Goal: Task Accomplishment & Management: Use online tool/utility

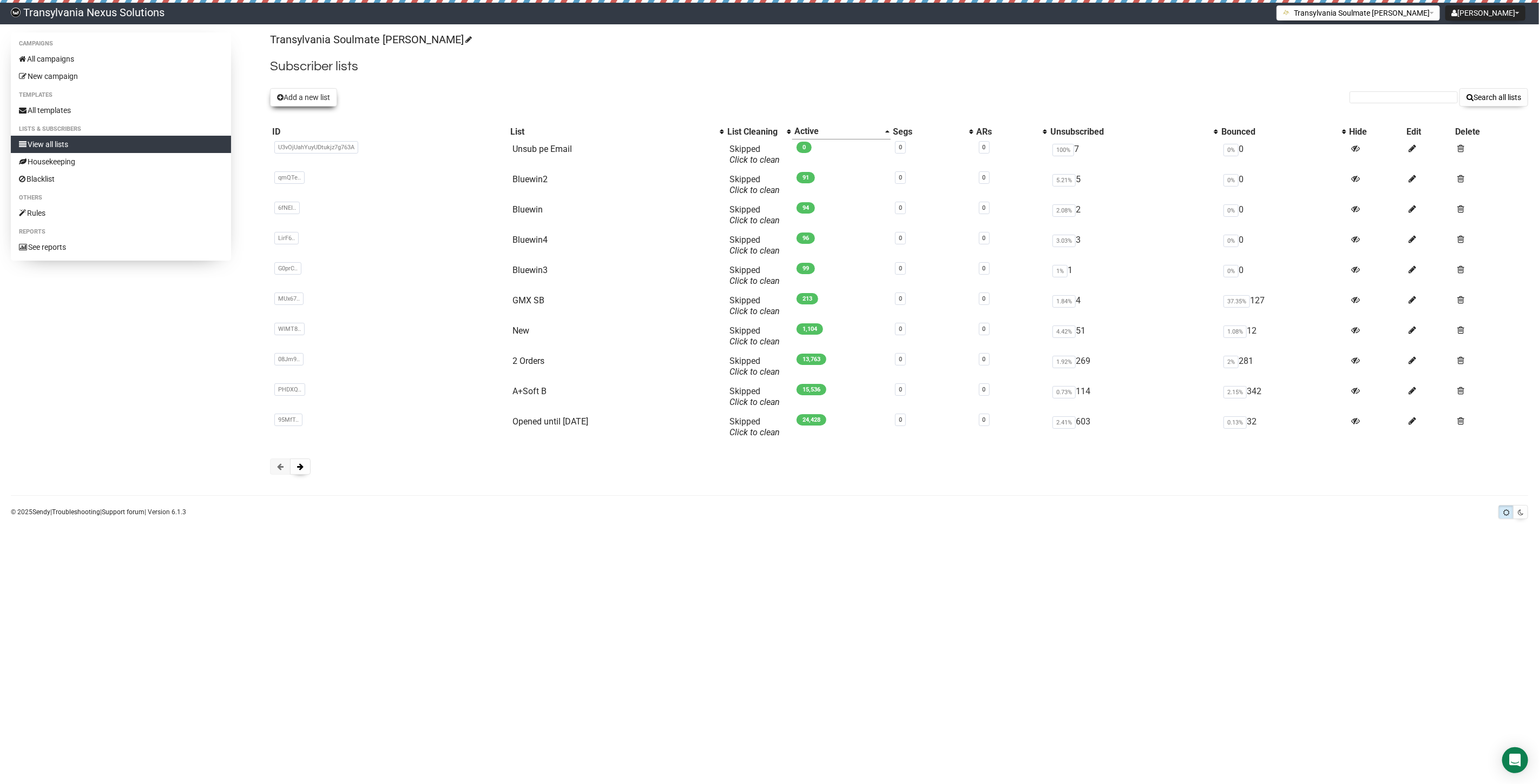
click at [315, 103] on button "Add a new list" at bounding box center [303, 97] width 67 height 19
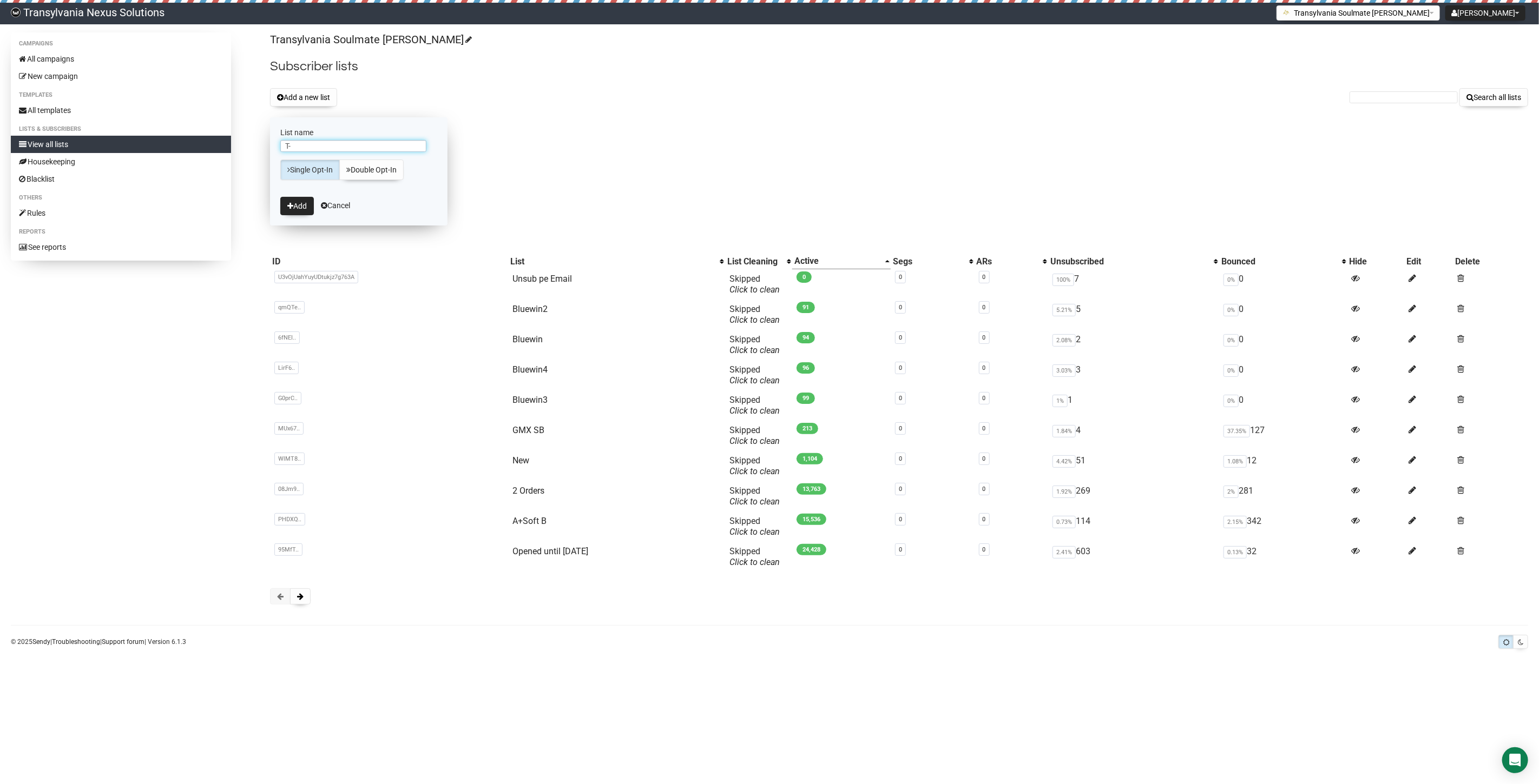
type input "T"
type input "HB1"
click at [303, 206] on button "Add" at bounding box center [297, 206] width 33 height 19
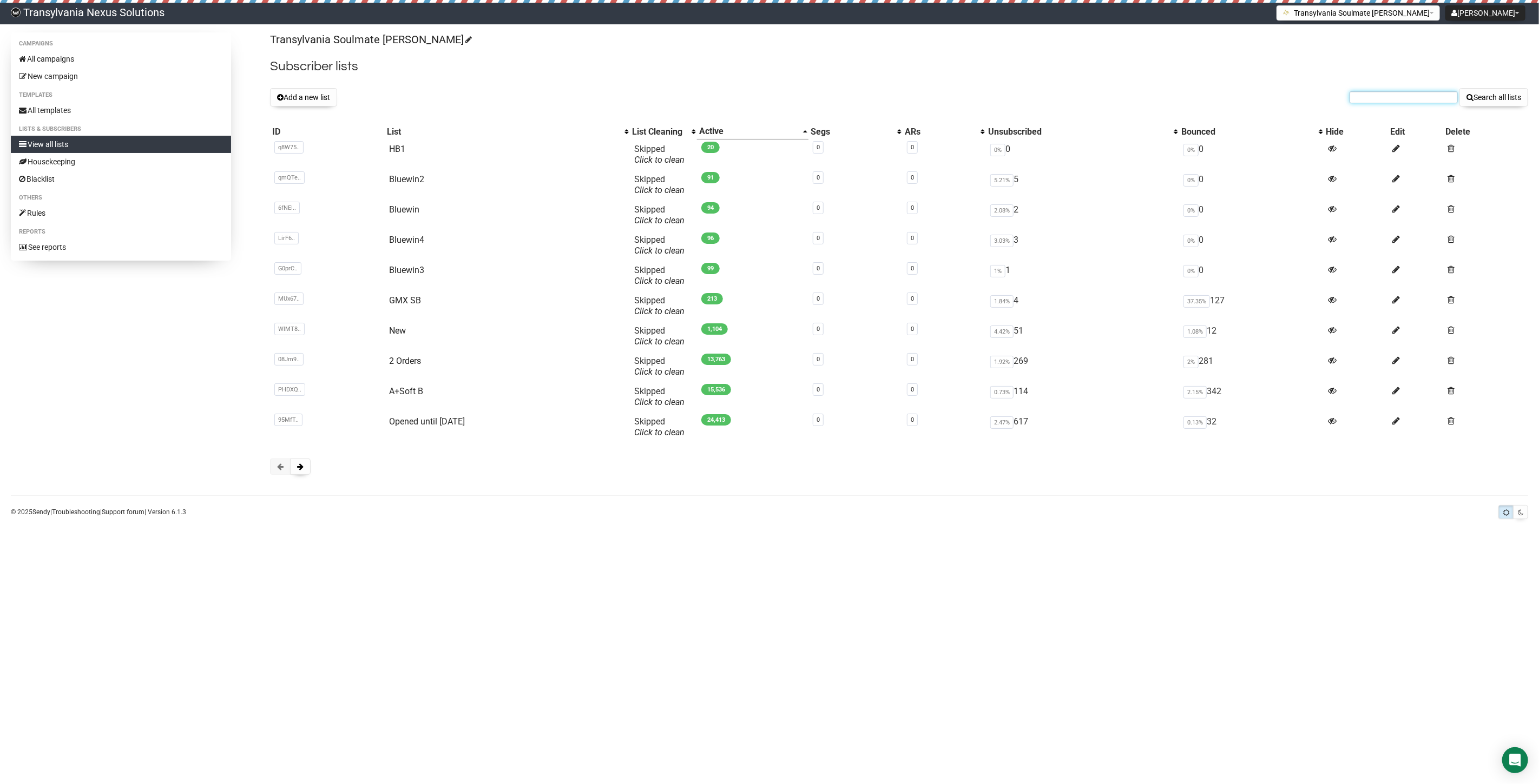
paste input "magdalenajebing@yahoo.de"
type input "magdalenajebing@yahoo.de"
click at [1495, 89] on button "Search all lists" at bounding box center [1494, 97] width 69 height 19
click at [56, 60] on link "All campaigns" at bounding box center [121, 59] width 220 height 17
click at [306, 463] on button at bounding box center [301, 466] width 20 height 16
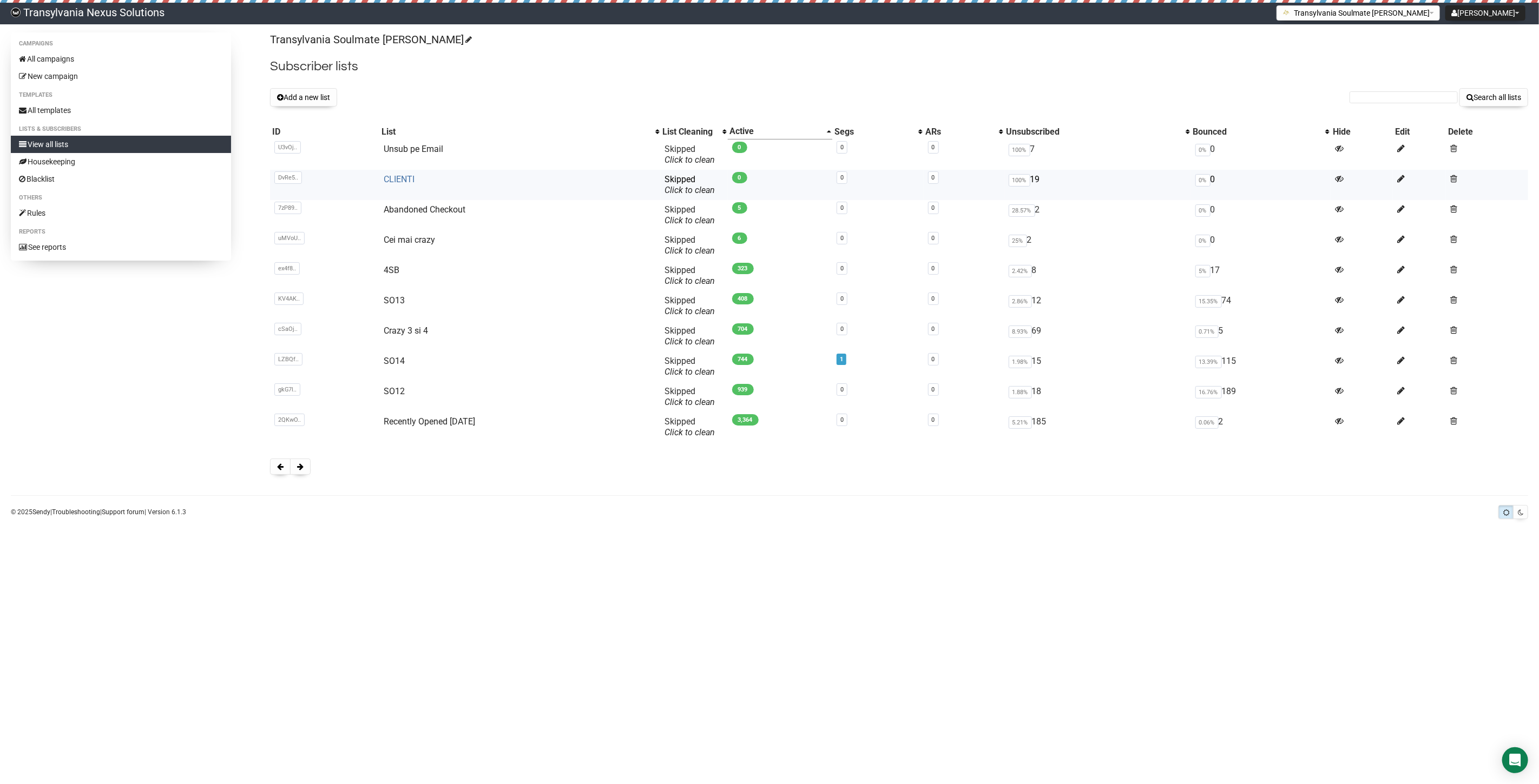
click at [384, 176] on link "CLIENTI" at bounding box center [399, 179] width 31 height 10
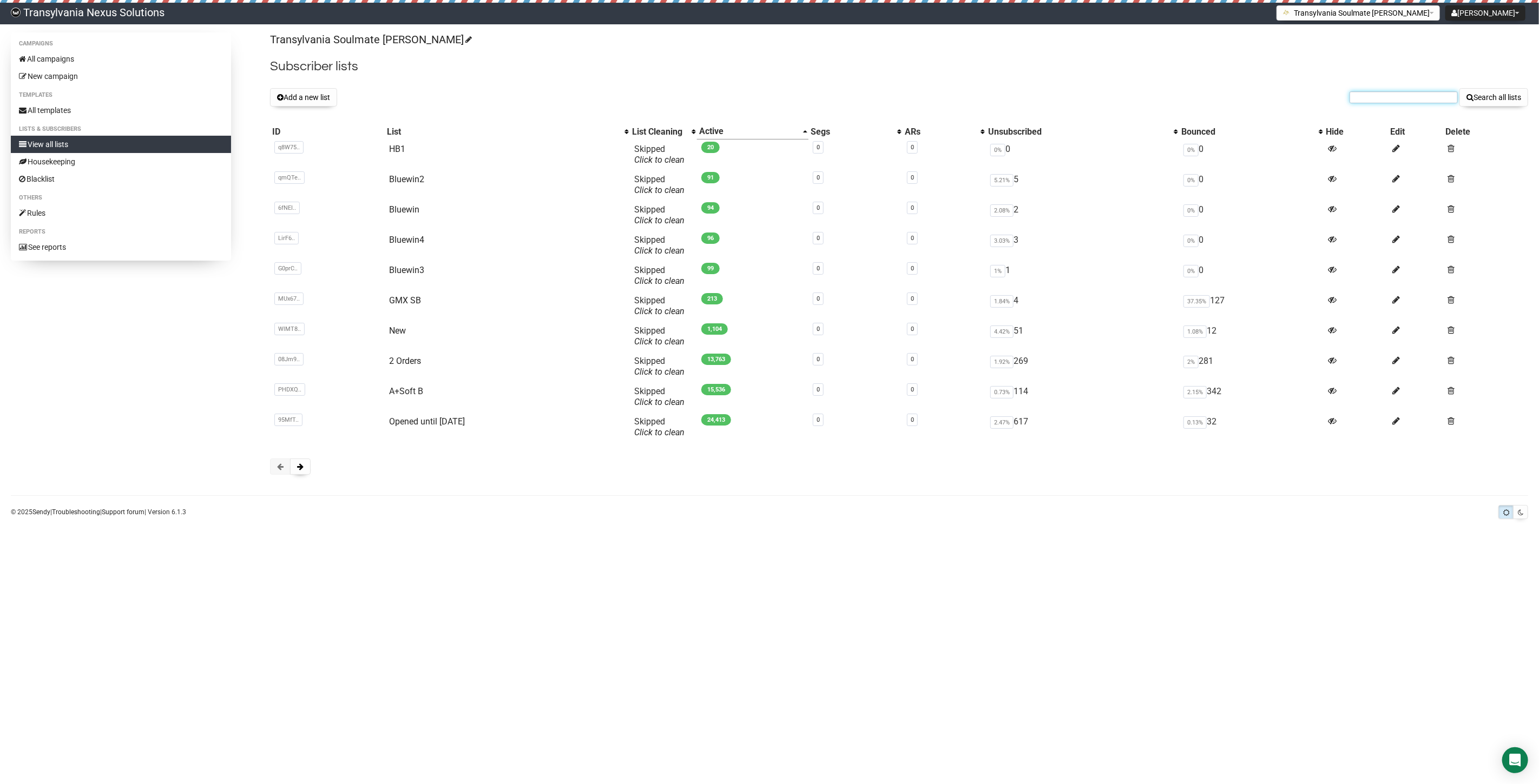
click at [1370, 102] on input "text" at bounding box center [1403, 97] width 108 height 12
paste input "magdalenajebing@yahoo.de"
type input "magdalenajebing@yahoo.de"
click at [1480, 103] on button "Search all lists" at bounding box center [1494, 97] width 69 height 19
click at [78, 136] on link "View all lists" at bounding box center [121, 144] width 220 height 17
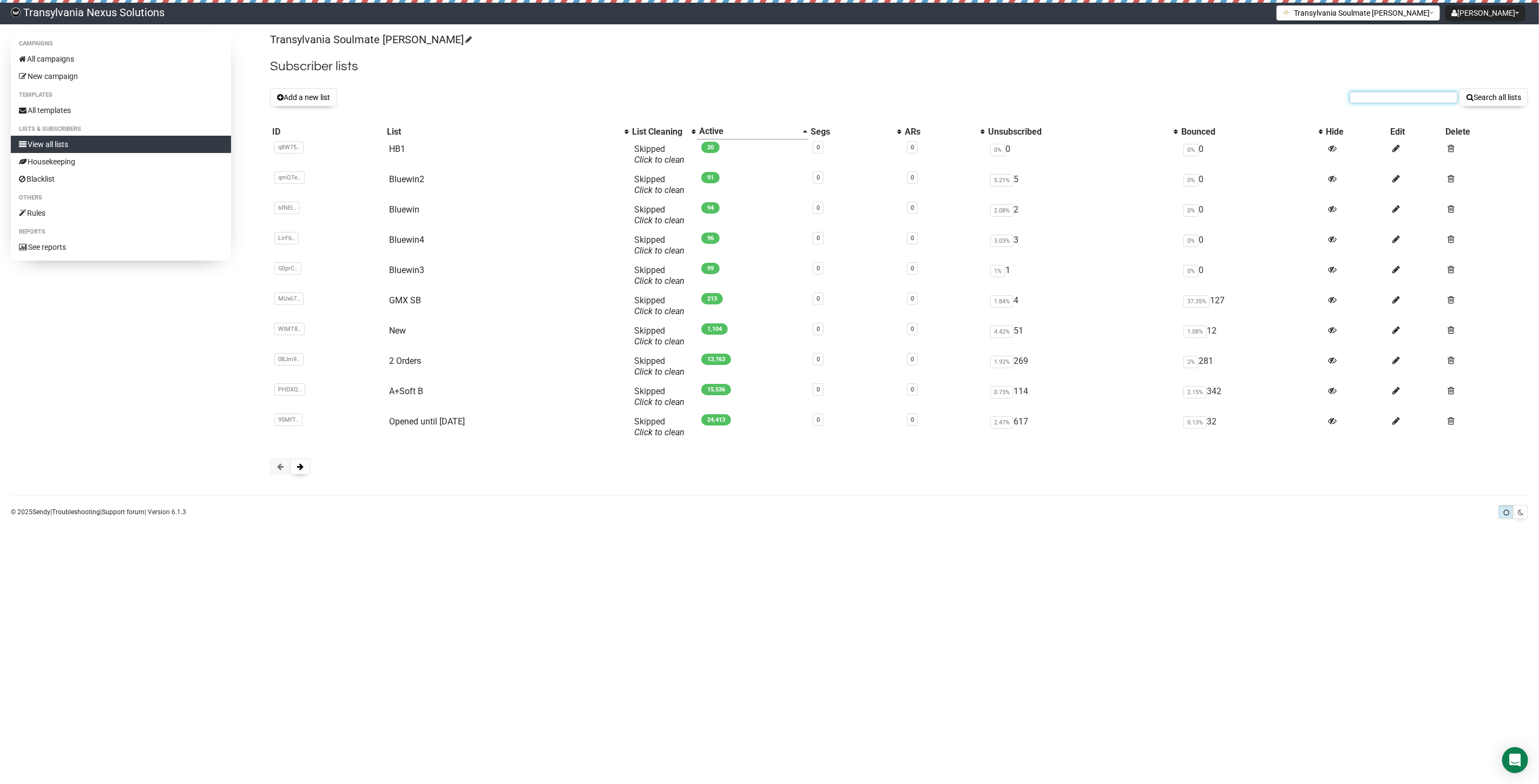
click at [1382, 100] on input "text" at bounding box center [1403, 97] width 108 height 12
paste input "nier_ingrid@hotmail.de"
type input "nier_ingrid@hotmail.de"
click at [1488, 100] on button "Search all lists" at bounding box center [1494, 97] width 69 height 19
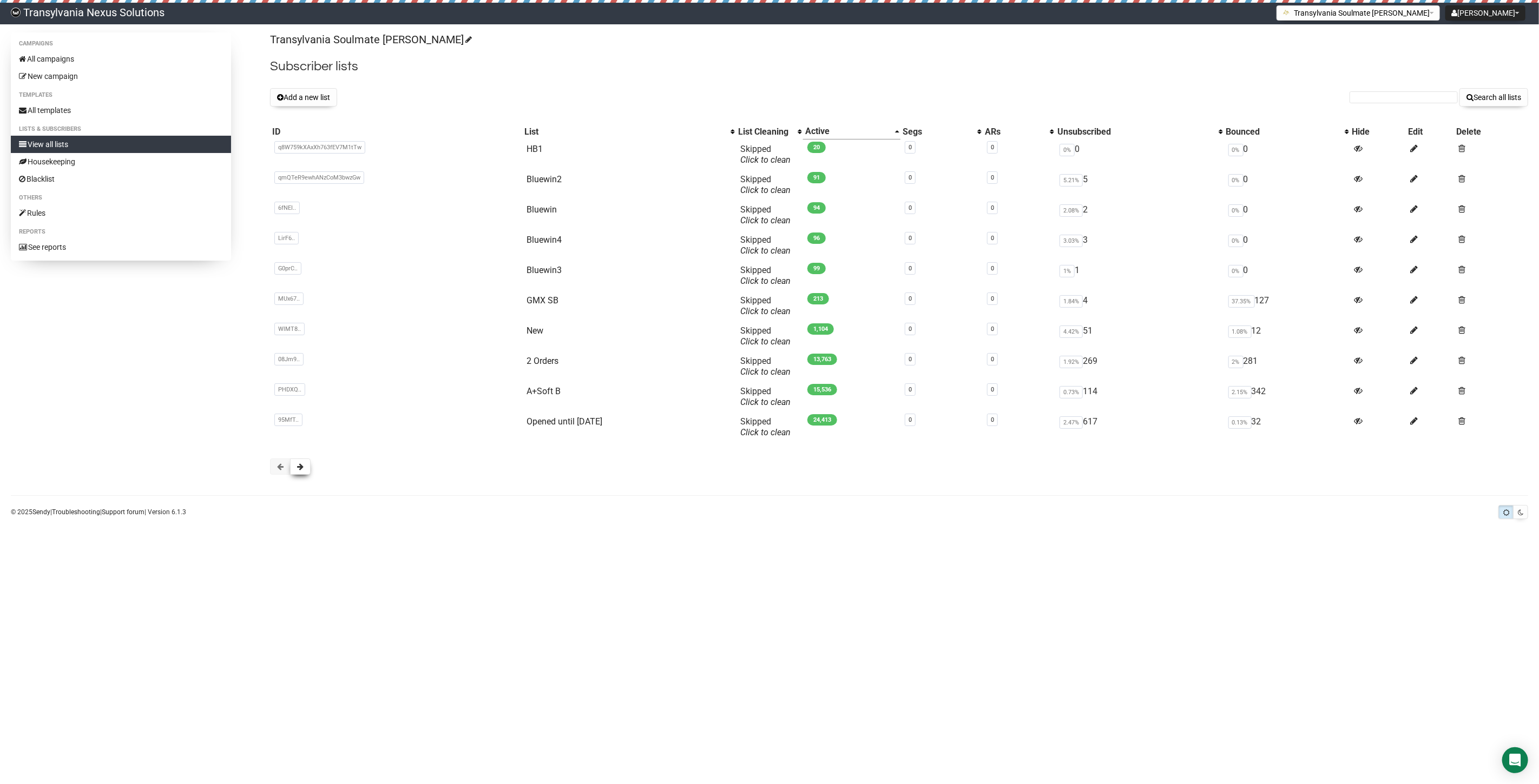
click at [304, 466] on button at bounding box center [301, 466] width 20 height 16
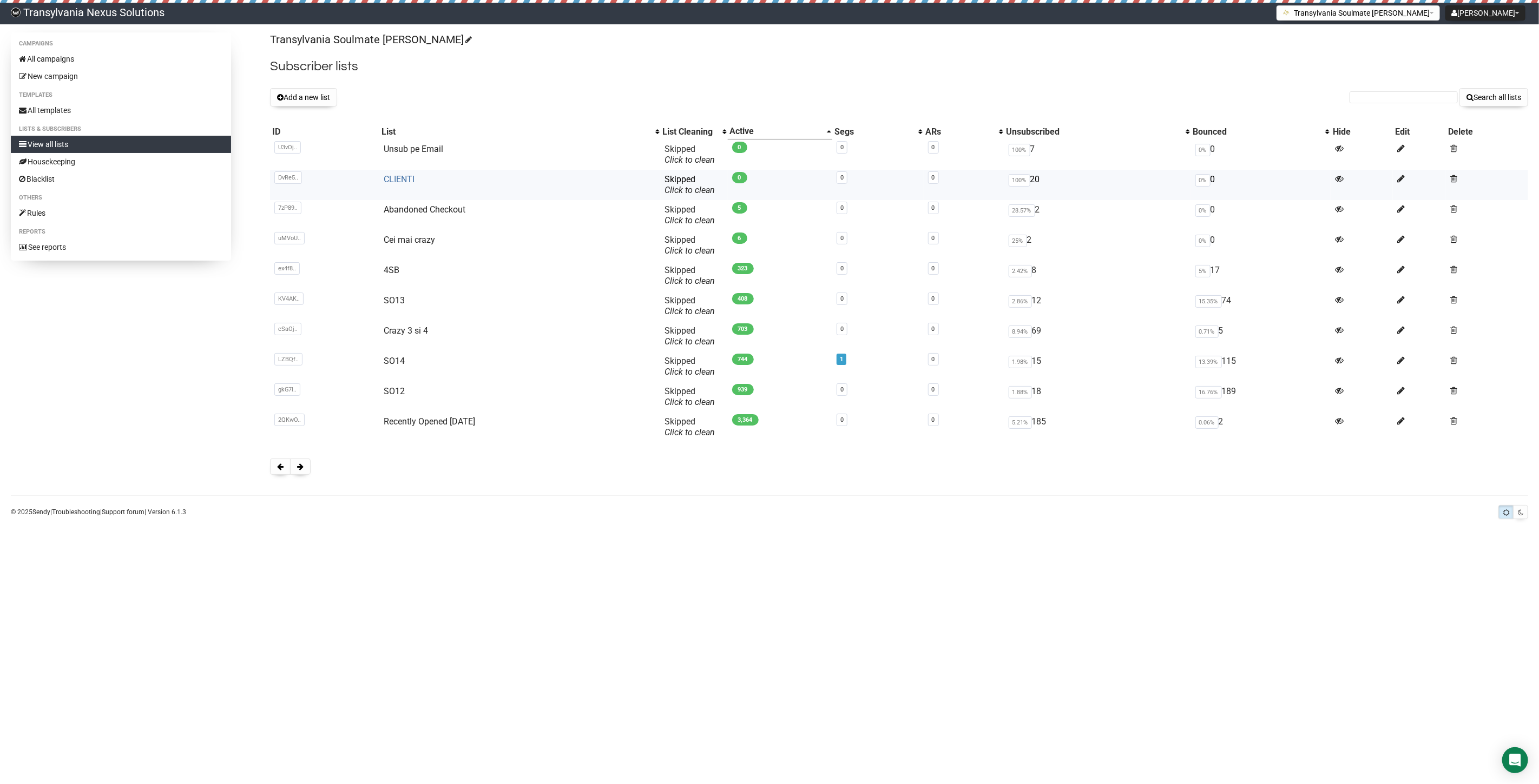
click at [403, 175] on link "CLIENTI" at bounding box center [399, 179] width 31 height 10
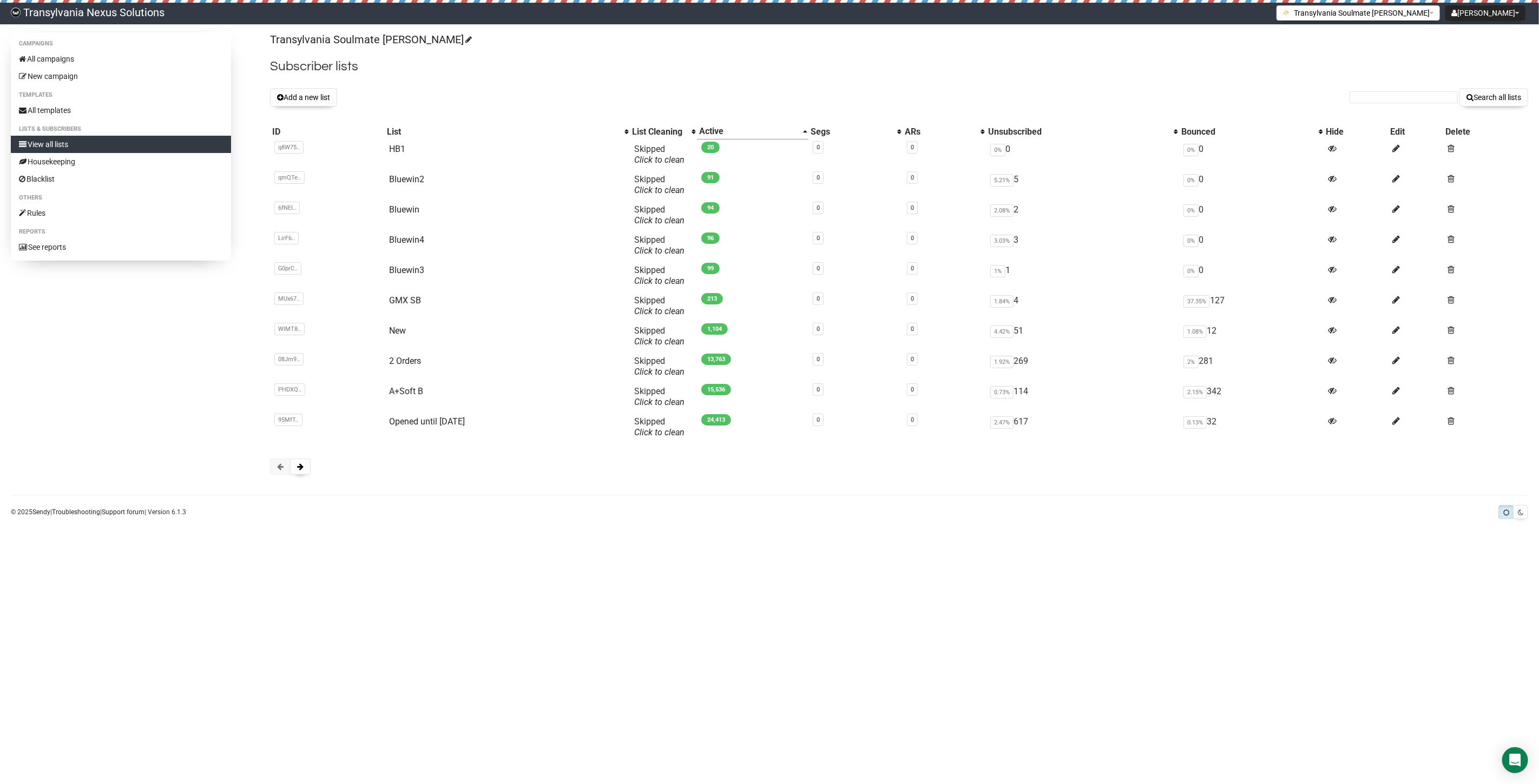
click at [1384, 106] on form "Search all lists" at bounding box center [1439, 97] width 179 height 19
click at [1383, 100] on input "text" at bounding box center [1403, 97] width 108 height 12
paste input "[EMAIL_ADDRESS][DOMAIN_NAME]"
type input "[EMAIL_ADDRESS][DOMAIN_NAME]"
click at [1497, 95] on button "Search all lists" at bounding box center [1494, 97] width 69 height 19
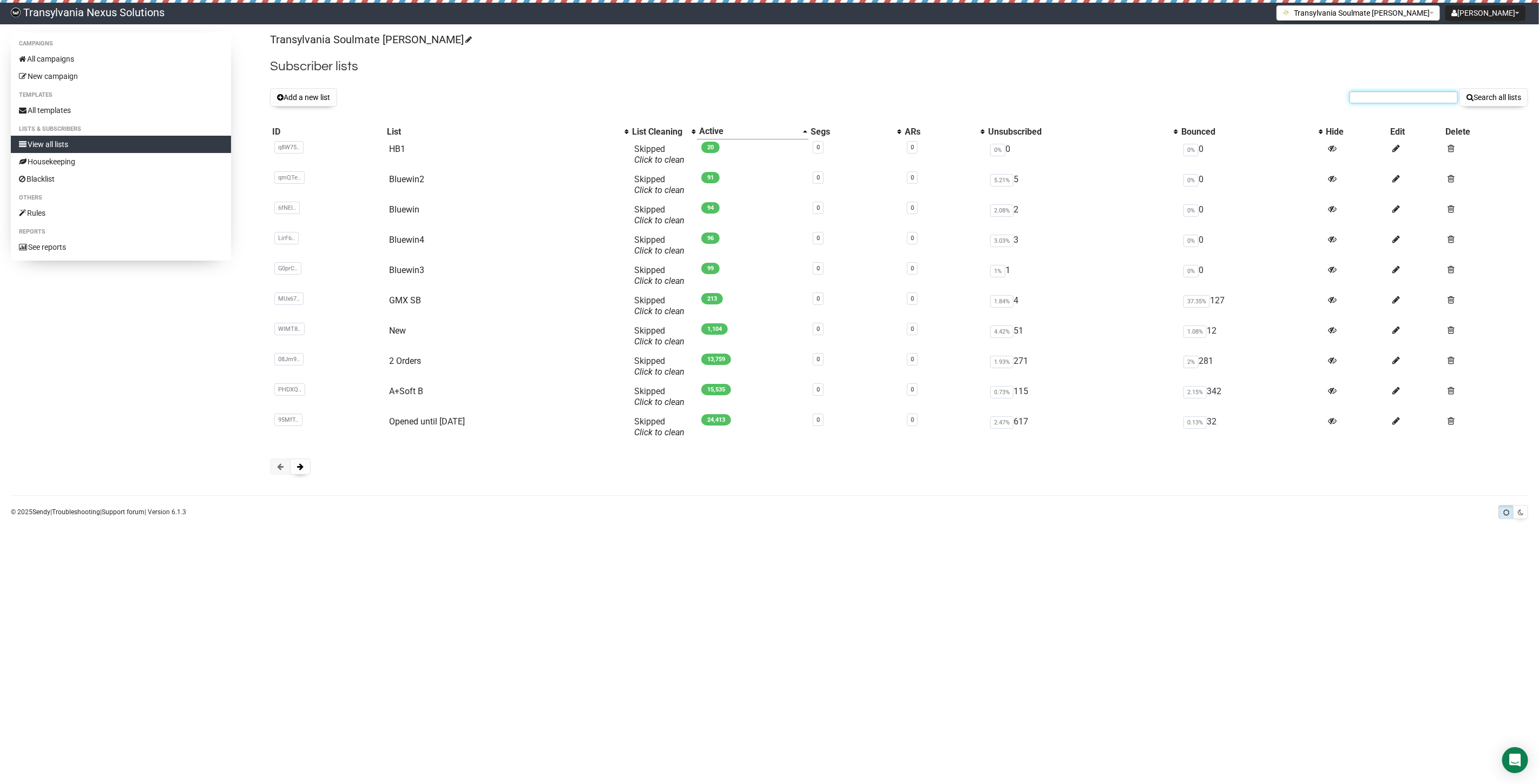
click at [1387, 96] on input "text" at bounding box center [1403, 97] width 108 height 12
paste input "[EMAIL_ADDRESS][DOMAIN_NAME]"
type input "[EMAIL_ADDRESS][DOMAIN_NAME]"
click at [1479, 95] on button "Search all lists" at bounding box center [1494, 97] width 69 height 19
